Goal: Task Accomplishment & Management: Complete application form

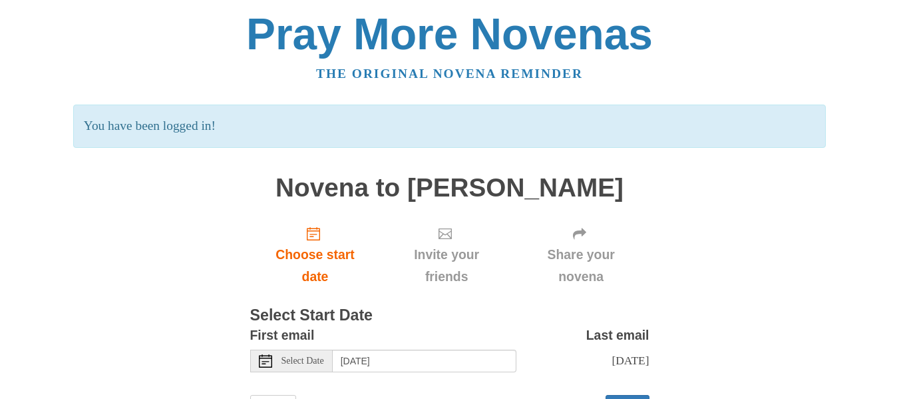
scroll to position [62, 0]
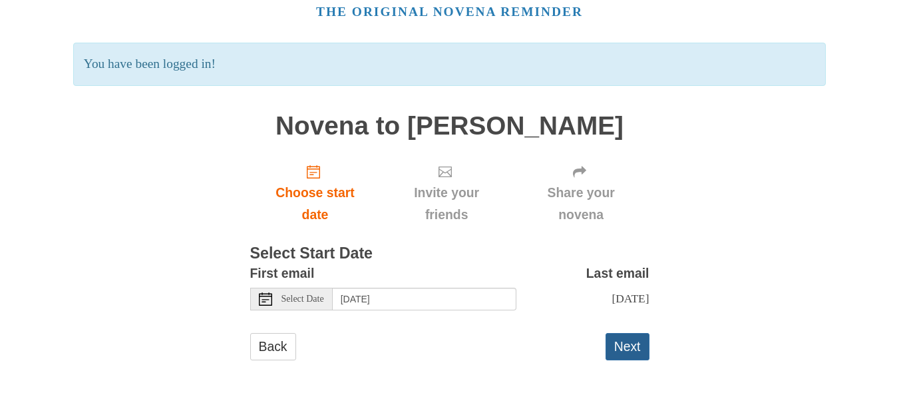
click at [628, 345] on button "Next" at bounding box center [628, 346] width 44 height 27
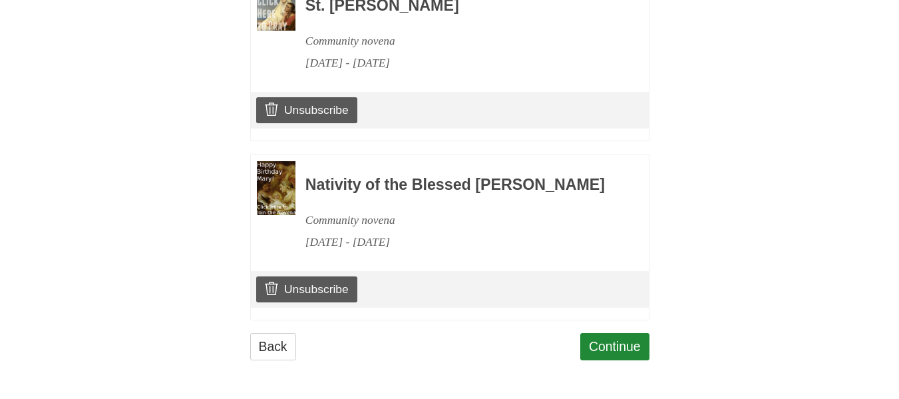
scroll to position [701, 0]
drag, startPoint x: 0, startPoint y: 0, endPoint x: 628, endPoint y: 345, distance: 716.8
click at [628, 345] on link "Continue" at bounding box center [614, 346] width 69 height 27
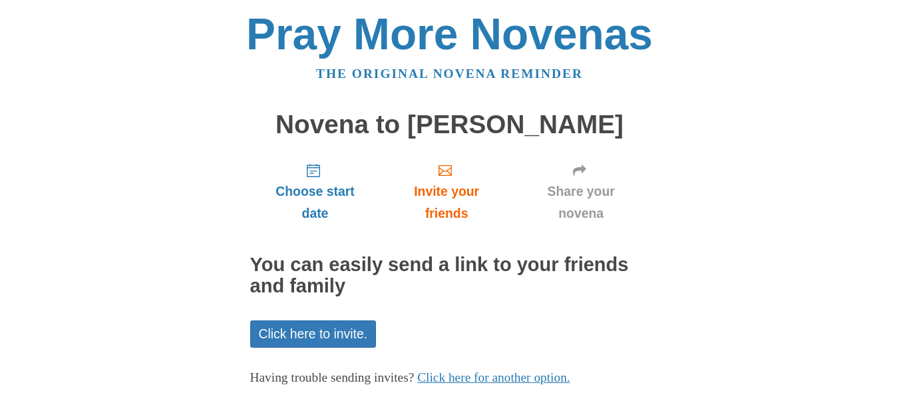
scroll to position [75, 0]
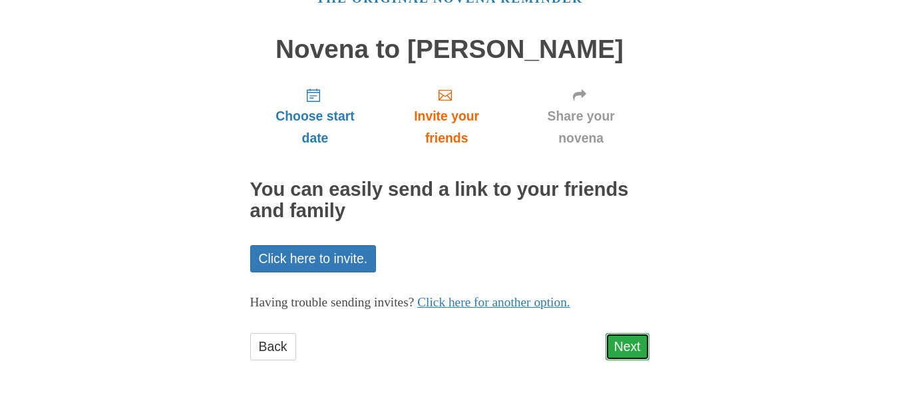
click at [614, 355] on link "Next" at bounding box center [628, 346] width 44 height 27
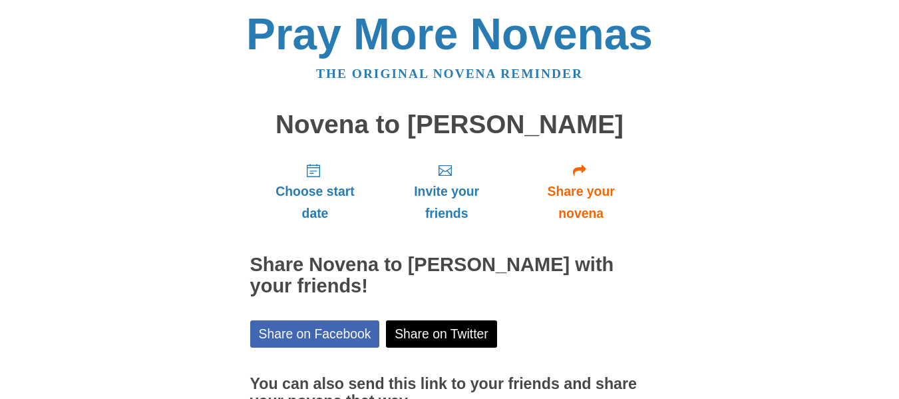
scroll to position [136, 0]
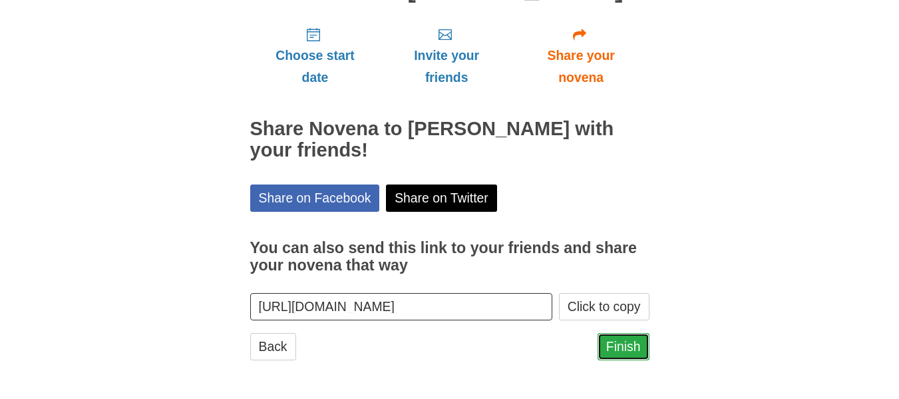
click at [632, 343] on link "Finish" at bounding box center [624, 346] width 52 height 27
